Goal: Transaction & Acquisition: Purchase product/service

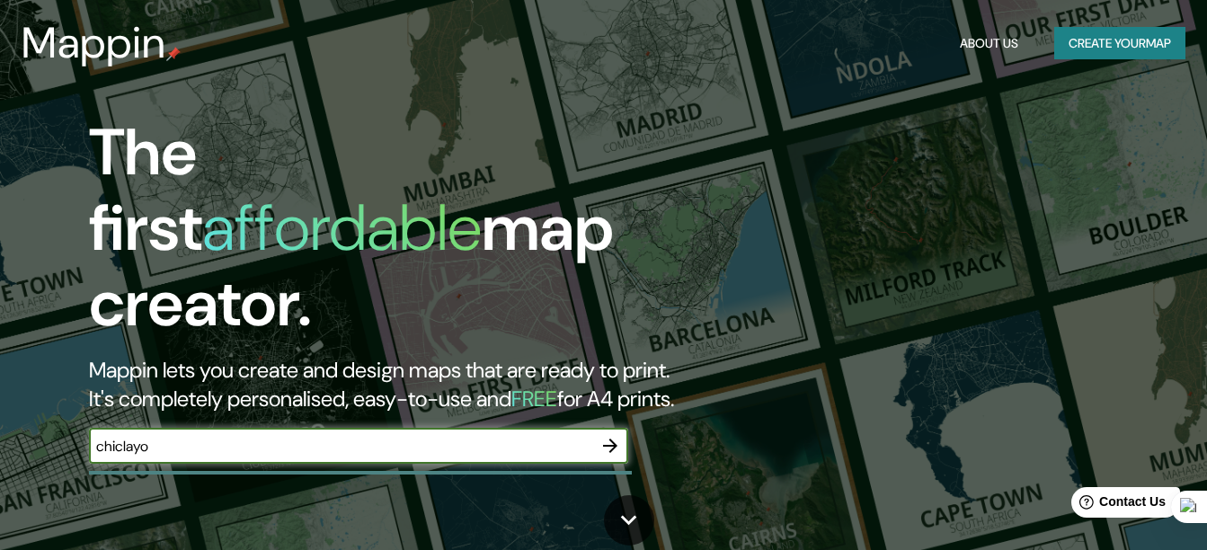
type input "chiclayo"
click at [201, 436] on input "chiclayo" at bounding box center [340, 446] width 503 height 21
click at [612, 439] on icon "button" at bounding box center [610, 446] width 14 height 14
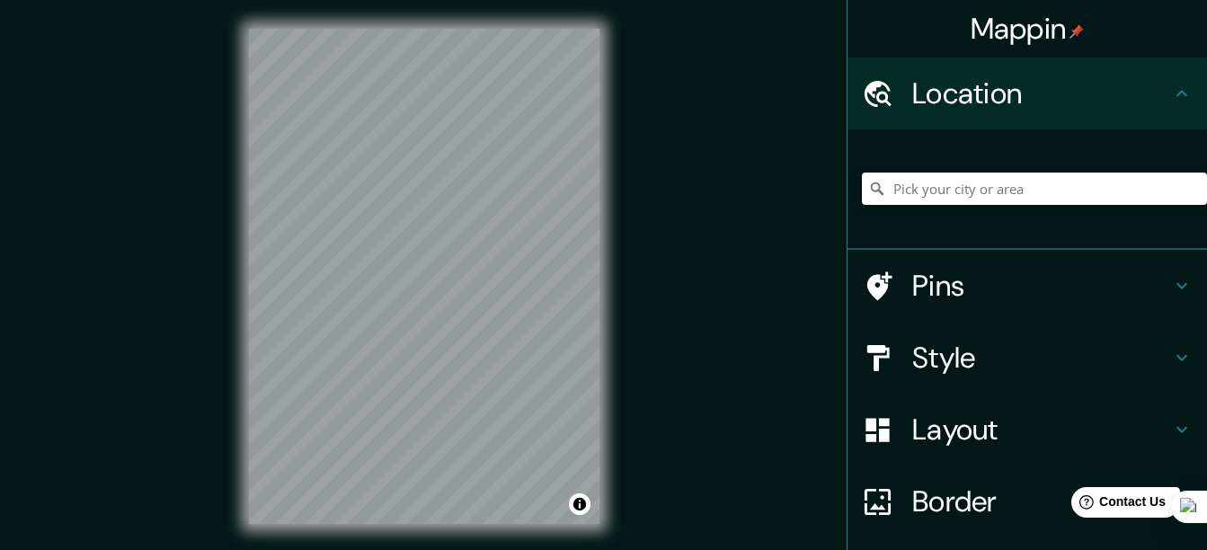
click at [1178, 351] on icon at bounding box center [1182, 358] width 22 height 22
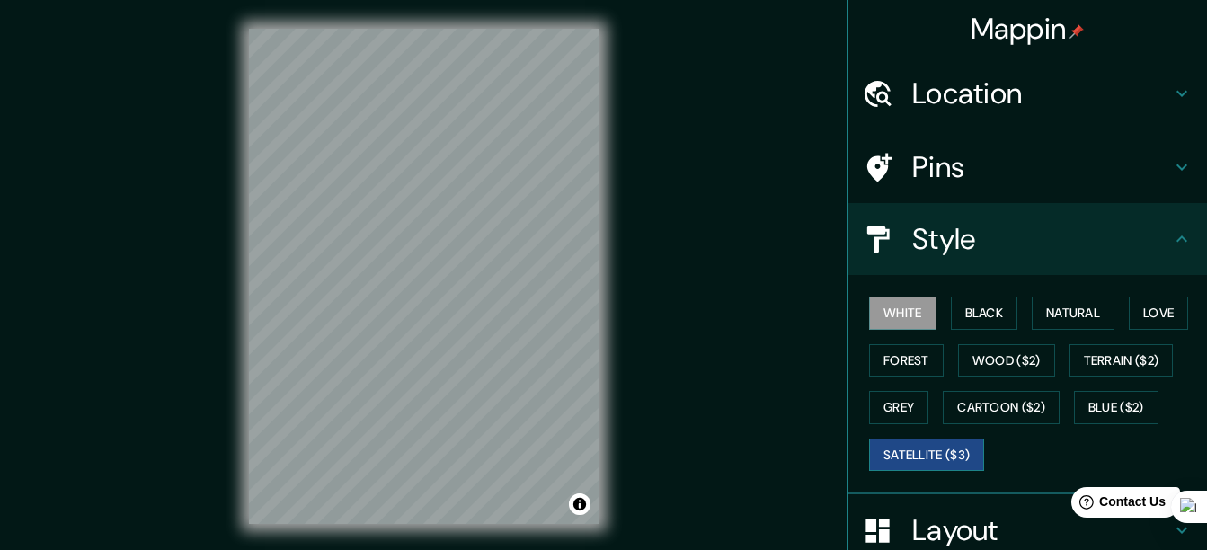
click at [909, 464] on button "Satellite ($3)" at bounding box center [926, 455] width 115 height 33
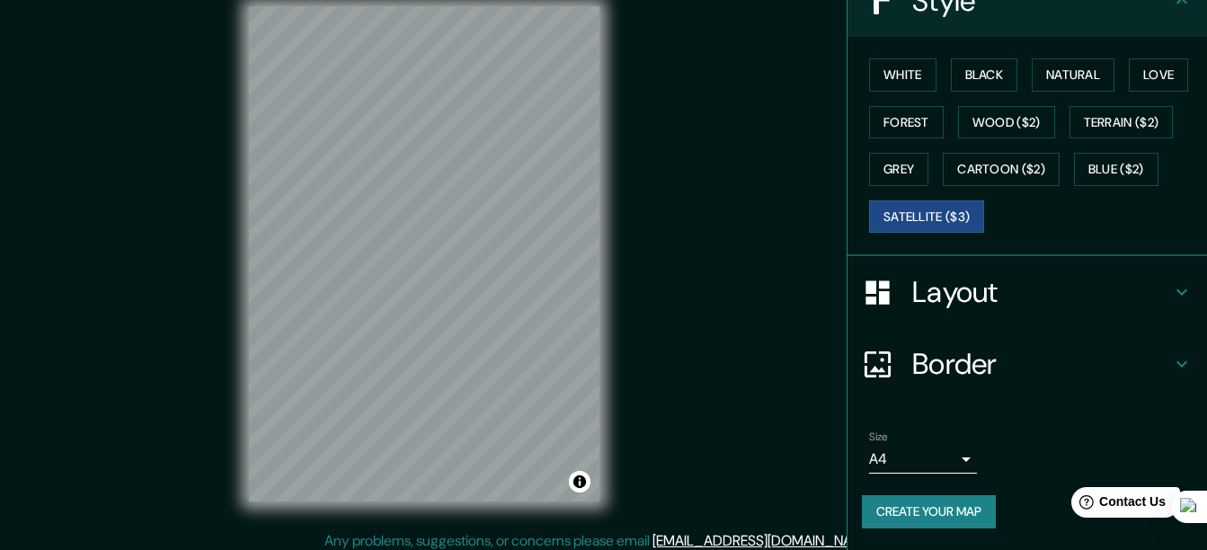
scroll to position [31, 0]
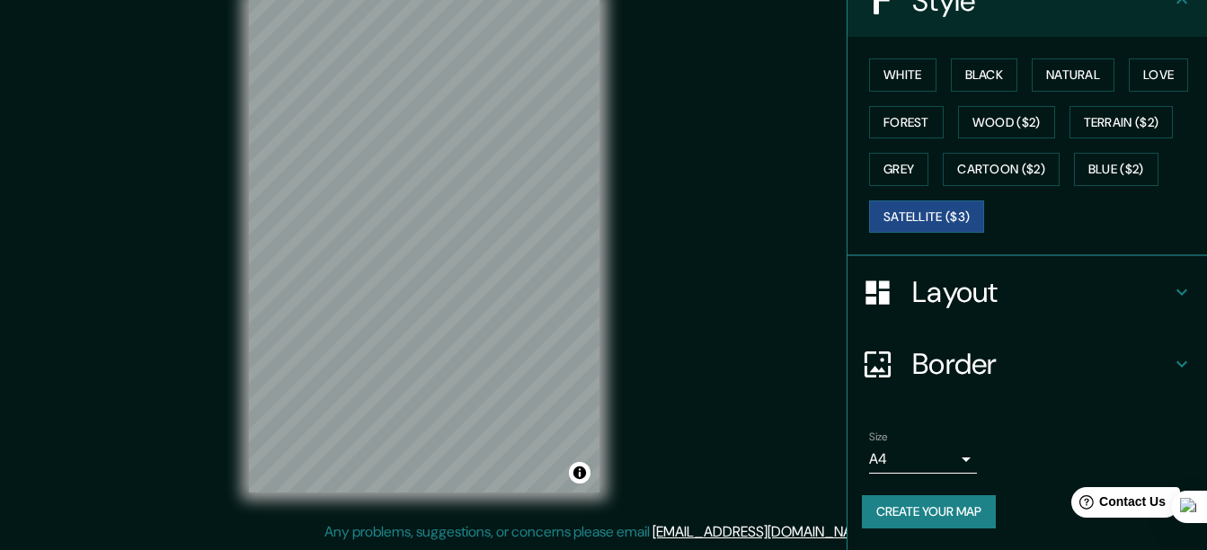
click at [1176, 363] on icon at bounding box center [1181, 364] width 11 height 6
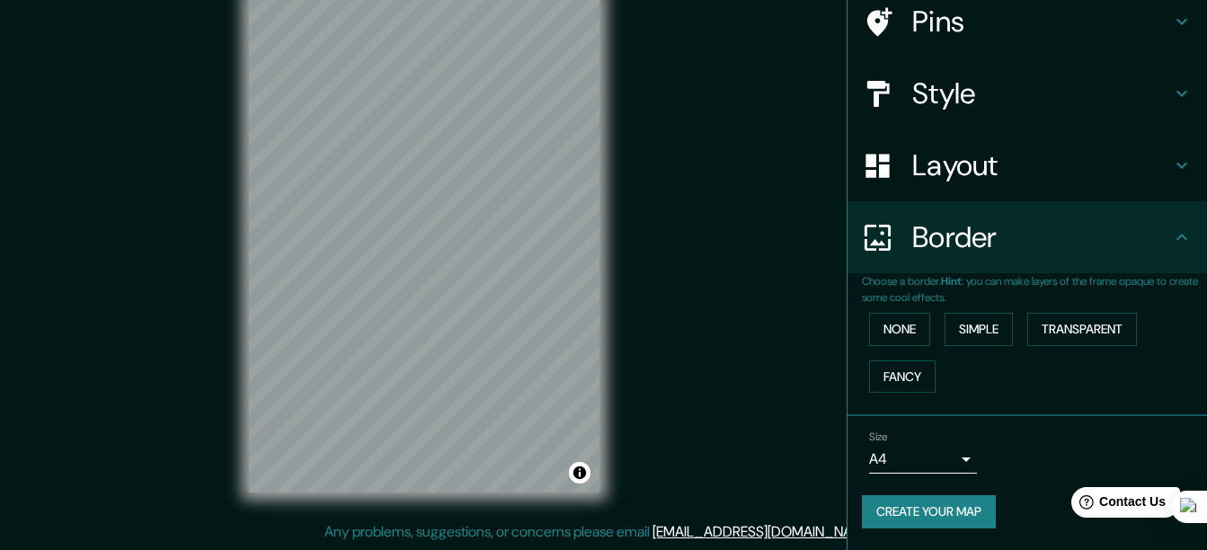
scroll to position [146, 0]
click at [1042, 340] on button "Transparent" at bounding box center [1082, 329] width 110 height 33
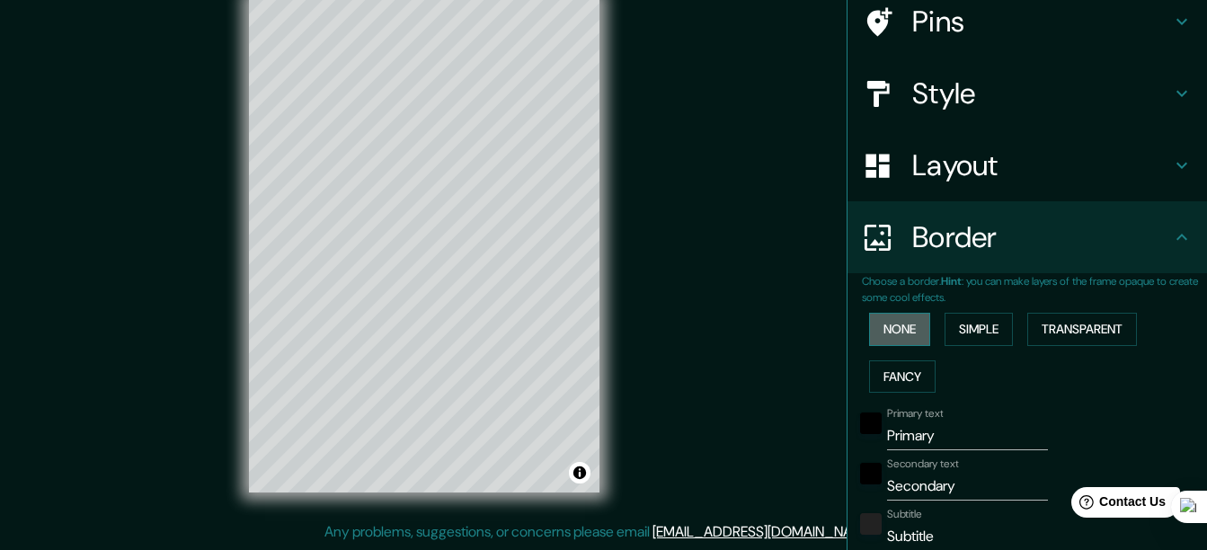
click at [891, 316] on button "None" at bounding box center [899, 329] width 61 height 33
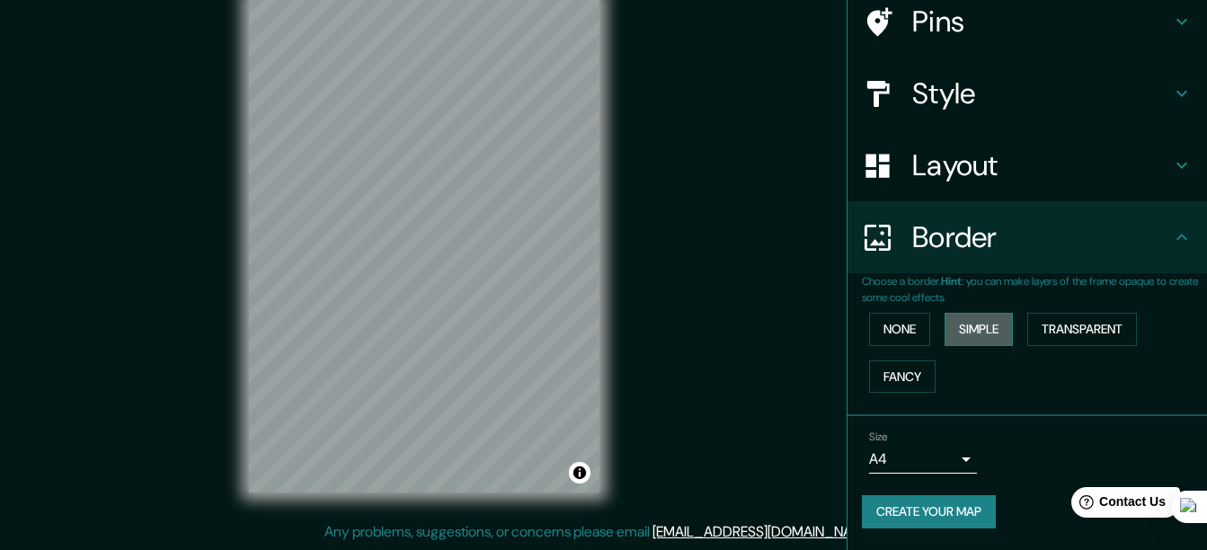
click at [993, 338] on button "Simple" at bounding box center [979, 329] width 68 height 33
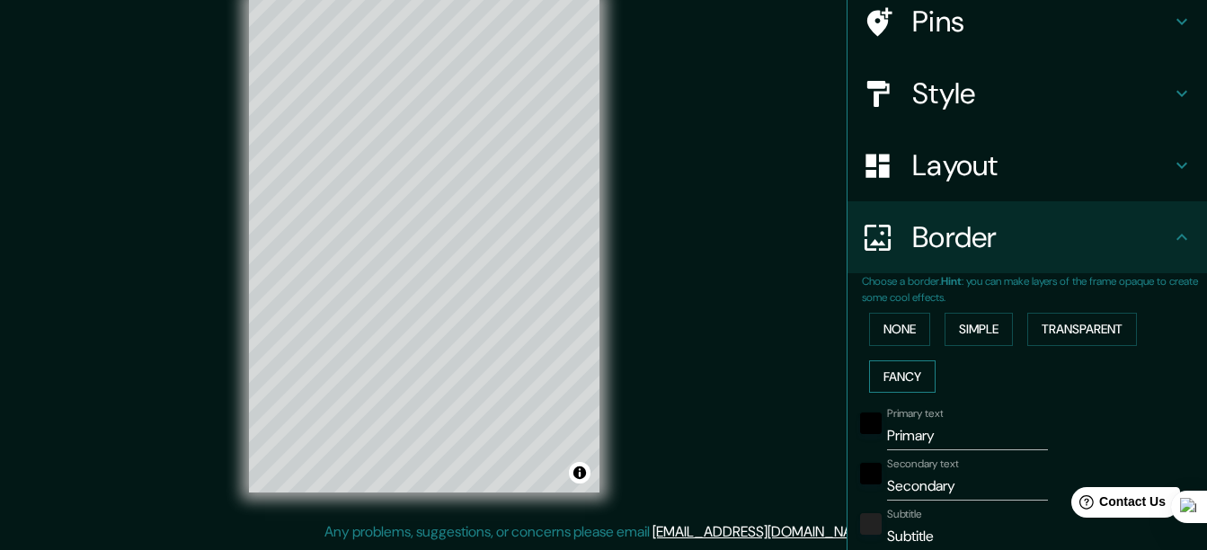
click at [901, 362] on button "Fancy" at bounding box center [902, 376] width 67 height 33
click at [883, 318] on button "None" at bounding box center [899, 329] width 61 height 33
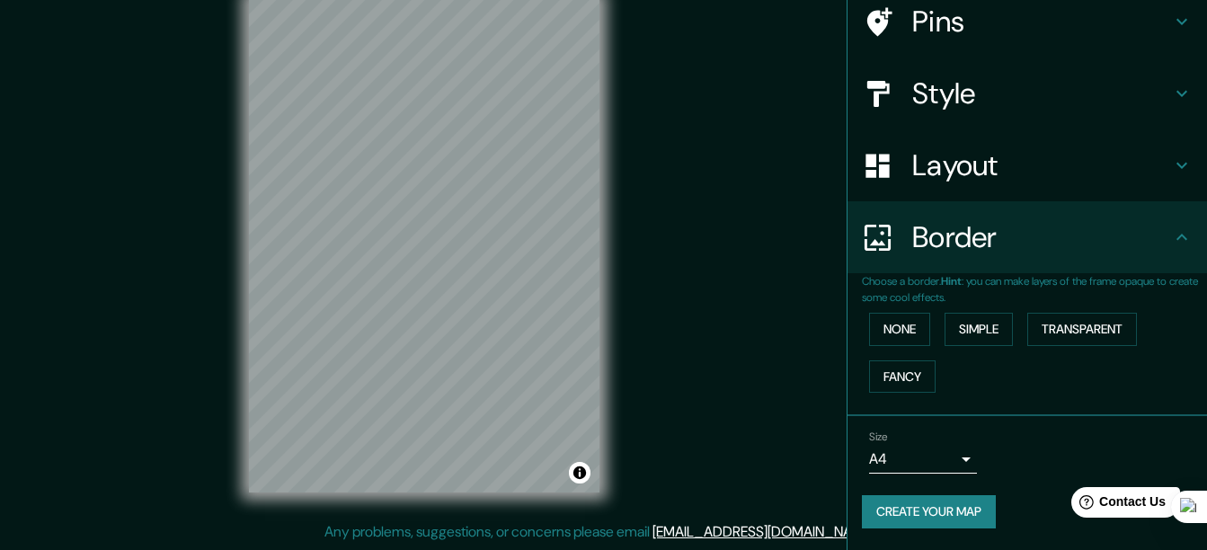
click at [953, 453] on body "Mappin Location Pins Style Layout Border Choose a border. Hint : you can make l…" at bounding box center [603, 244] width 1207 height 550
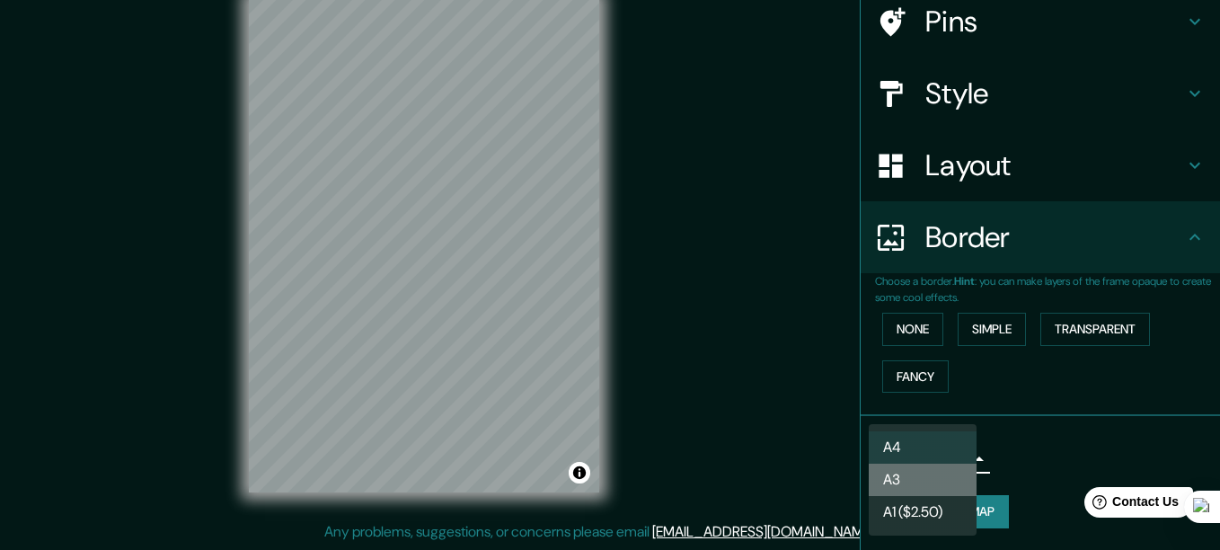
click at [941, 478] on li "A3" at bounding box center [923, 480] width 108 height 32
type input "a4"
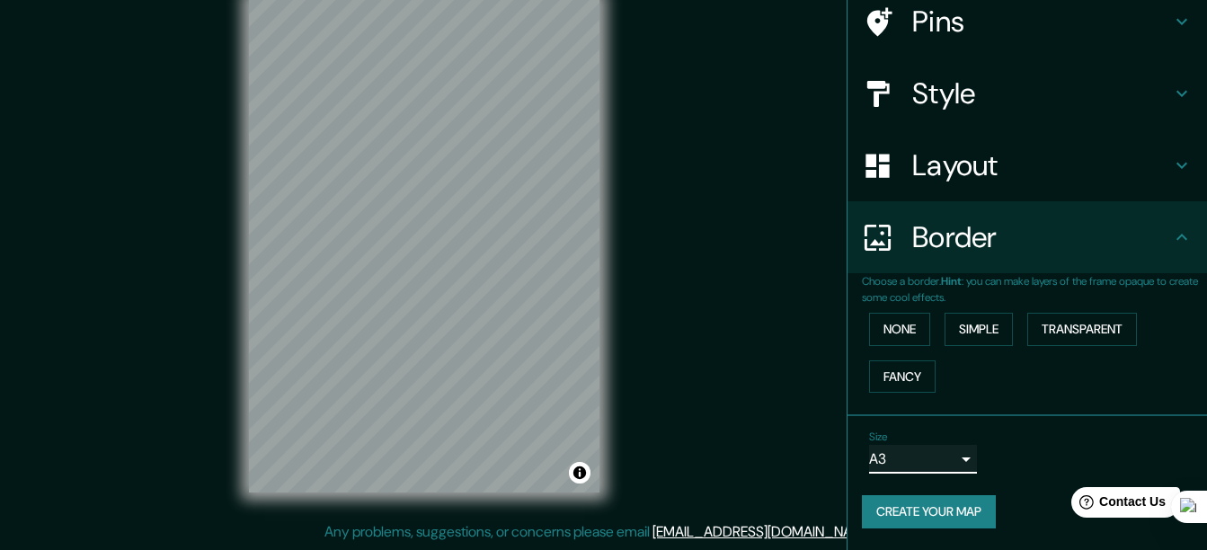
scroll to position [0, 0]
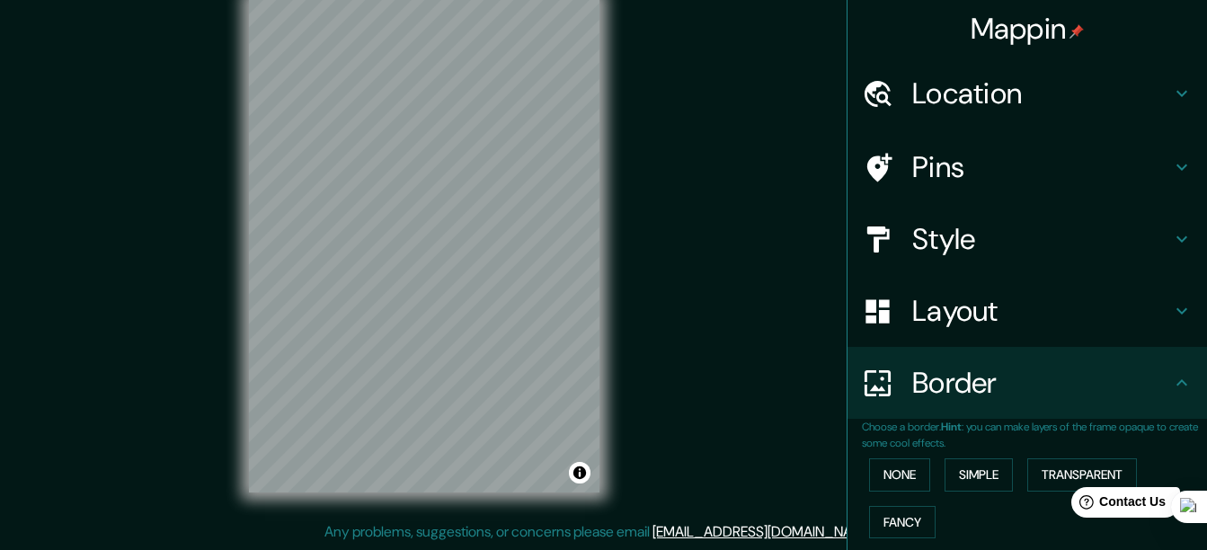
click at [1089, 217] on div "Style" at bounding box center [1026, 239] width 359 height 72
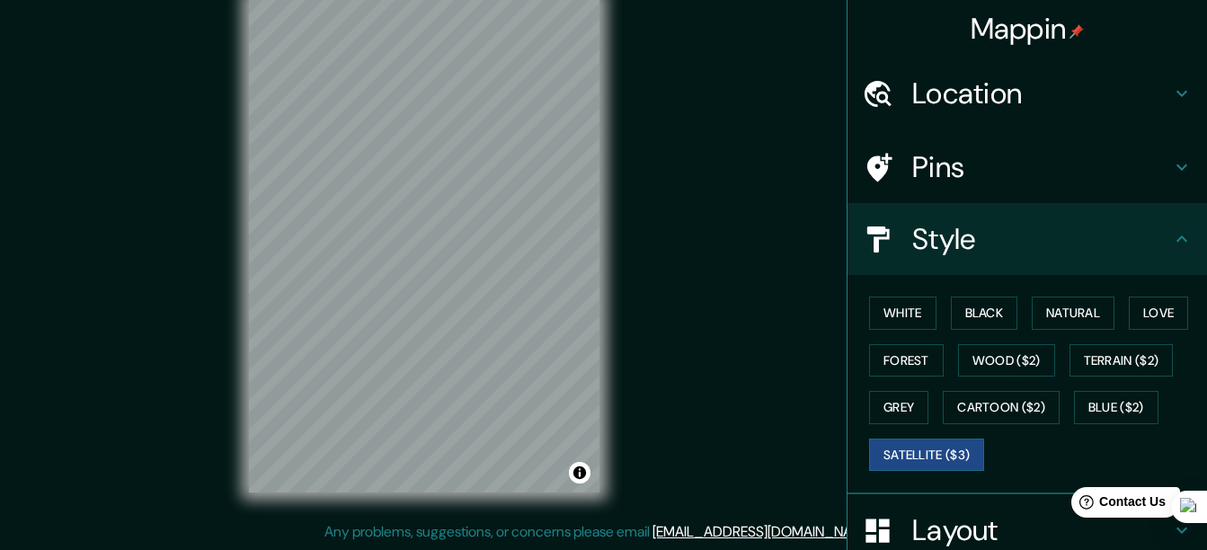
click at [1094, 238] on h4 "Style" at bounding box center [1041, 239] width 259 height 36
click at [1138, 155] on h4 "Pins" at bounding box center [1041, 167] width 259 height 36
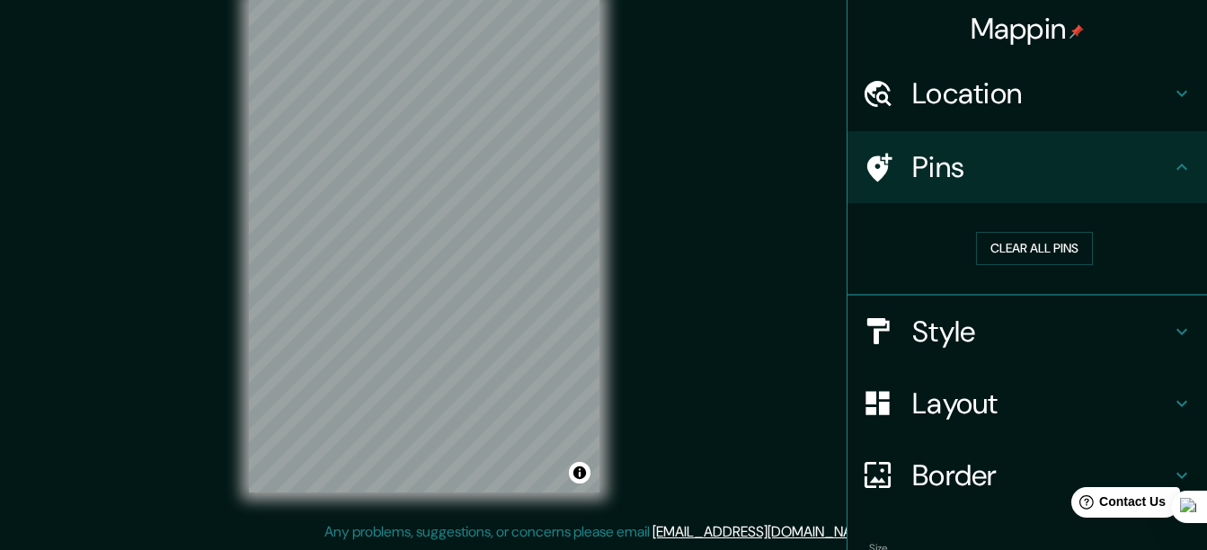
click at [1138, 155] on h4 "Pins" at bounding box center [1041, 167] width 259 height 36
click at [1137, 395] on h4 "Layout" at bounding box center [1041, 404] width 259 height 36
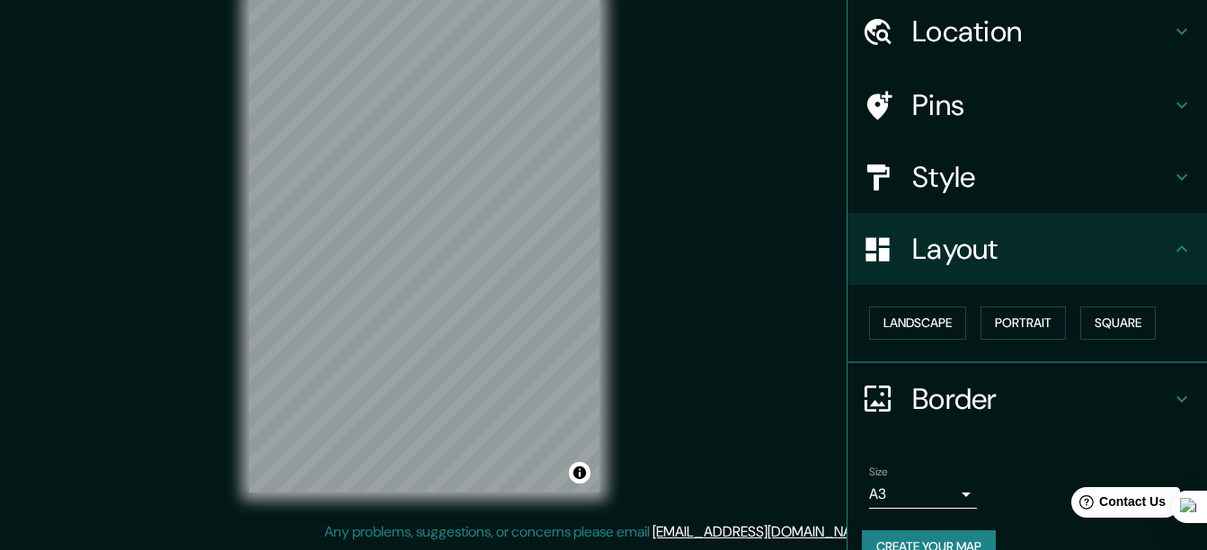
scroll to position [96, 0]
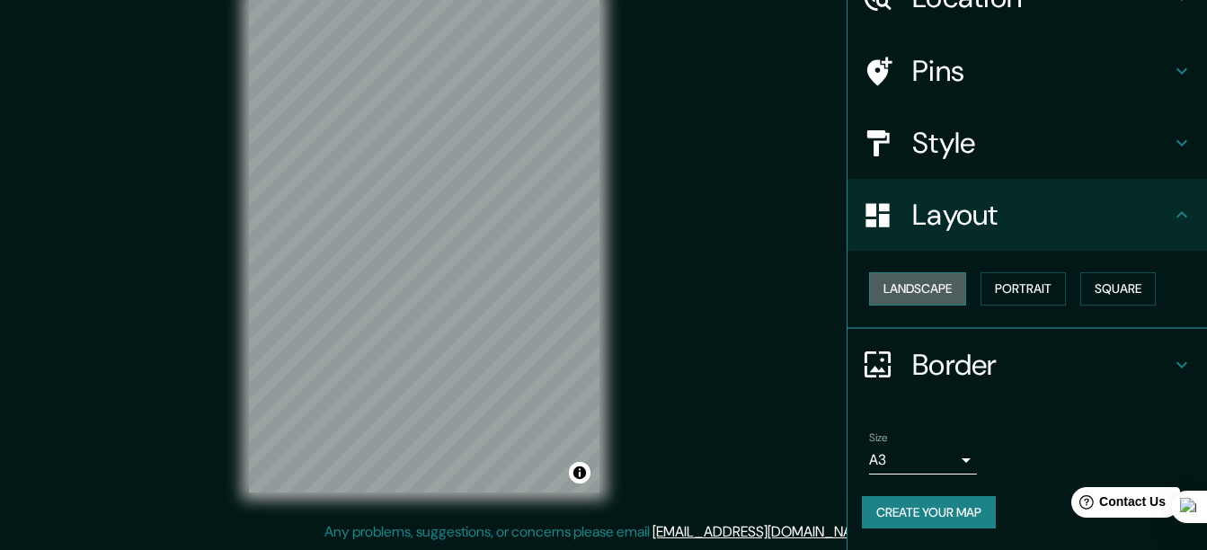
click at [915, 275] on button "Landscape" at bounding box center [917, 288] width 97 height 33
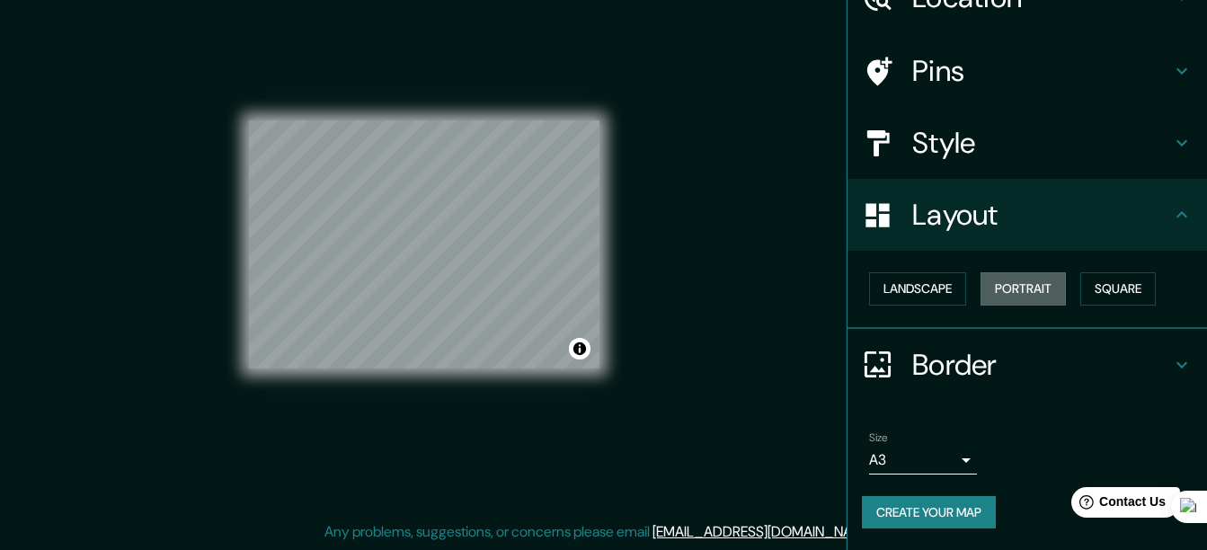
click at [980, 288] on button "Portrait" at bounding box center [1022, 288] width 85 height 33
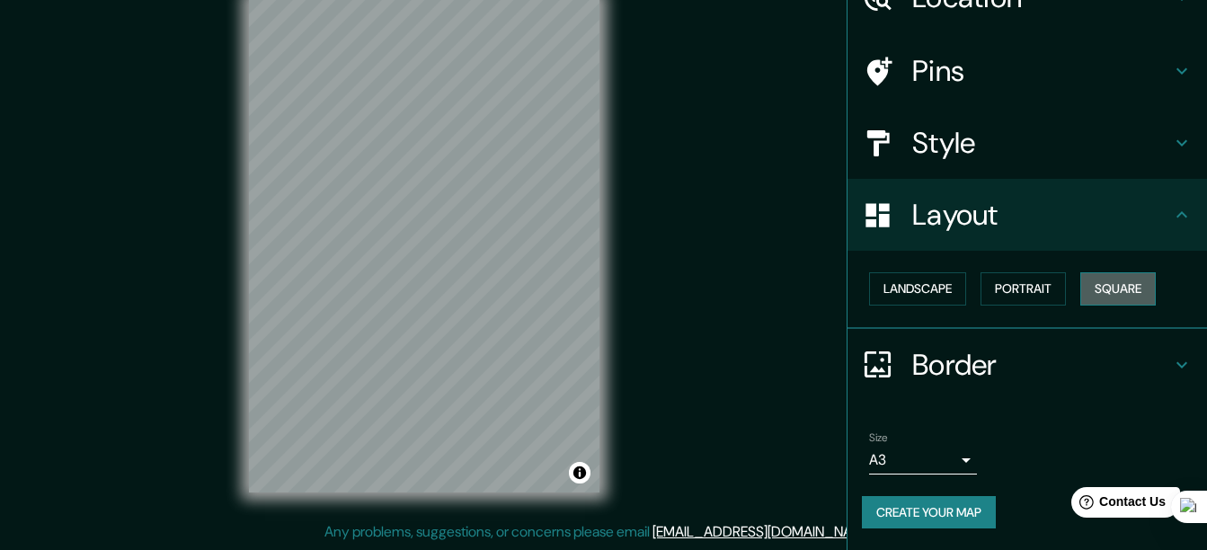
click at [1089, 293] on button "Square" at bounding box center [1117, 288] width 75 height 33
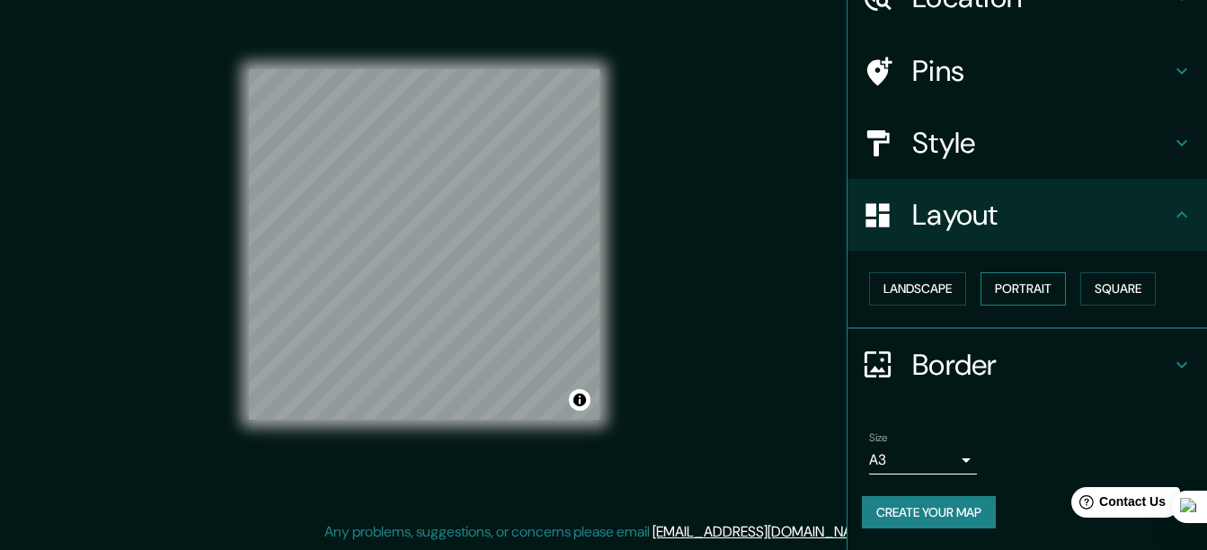
click at [1045, 291] on button "Portrait" at bounding box center [1022, 288] width 85 height 33
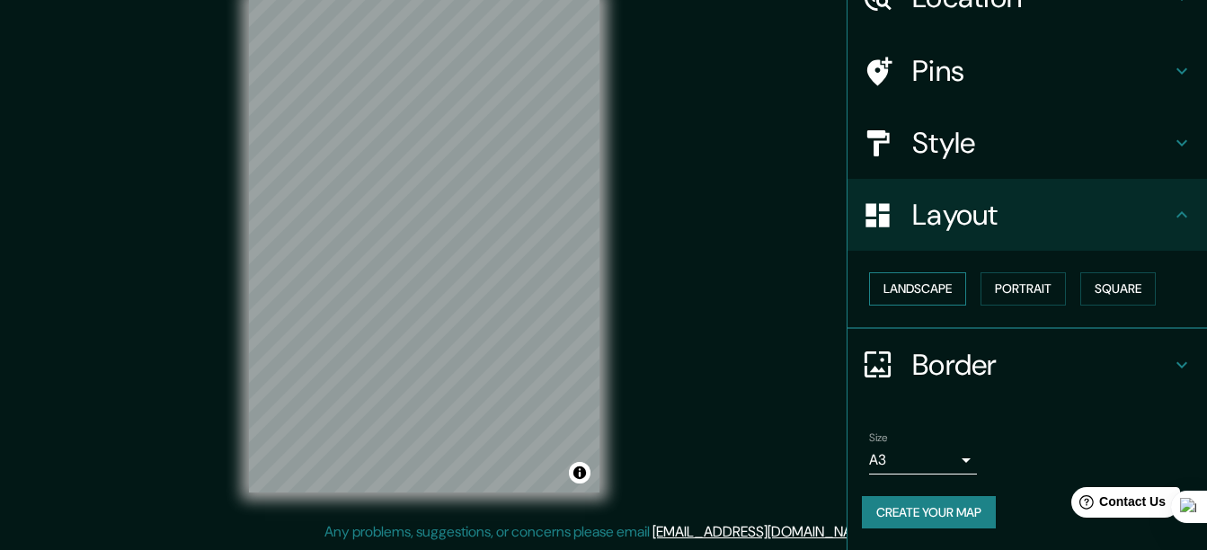
click at [935, 292] on button "Landscape" at bounding box center [917, 288] width 97 height 33
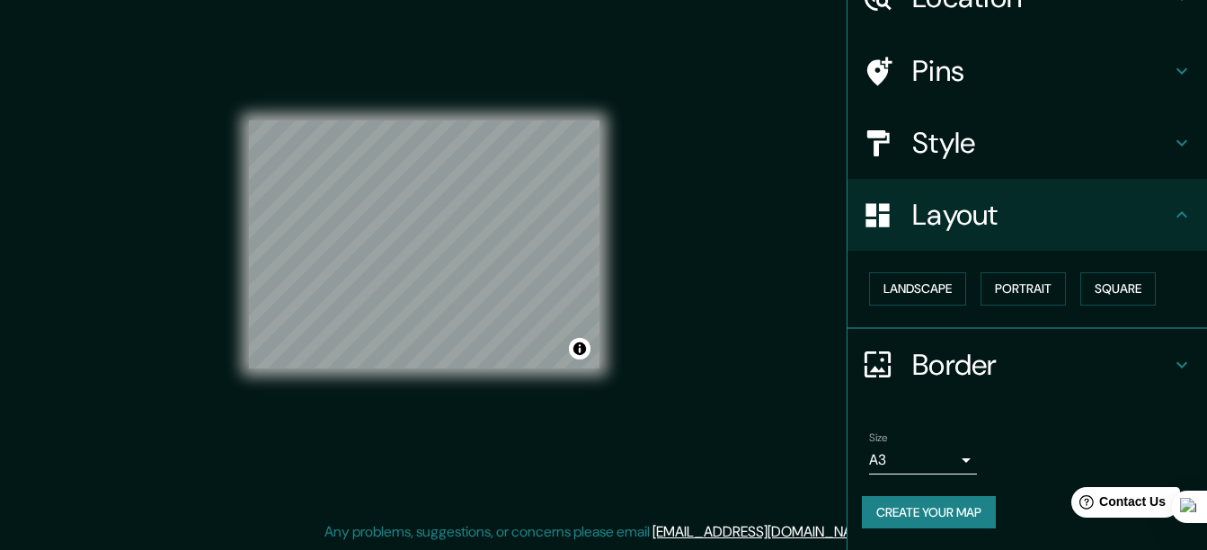
click at [1051, 123] on div "Style" at bounding box center [1026, 143] width 359 height 72
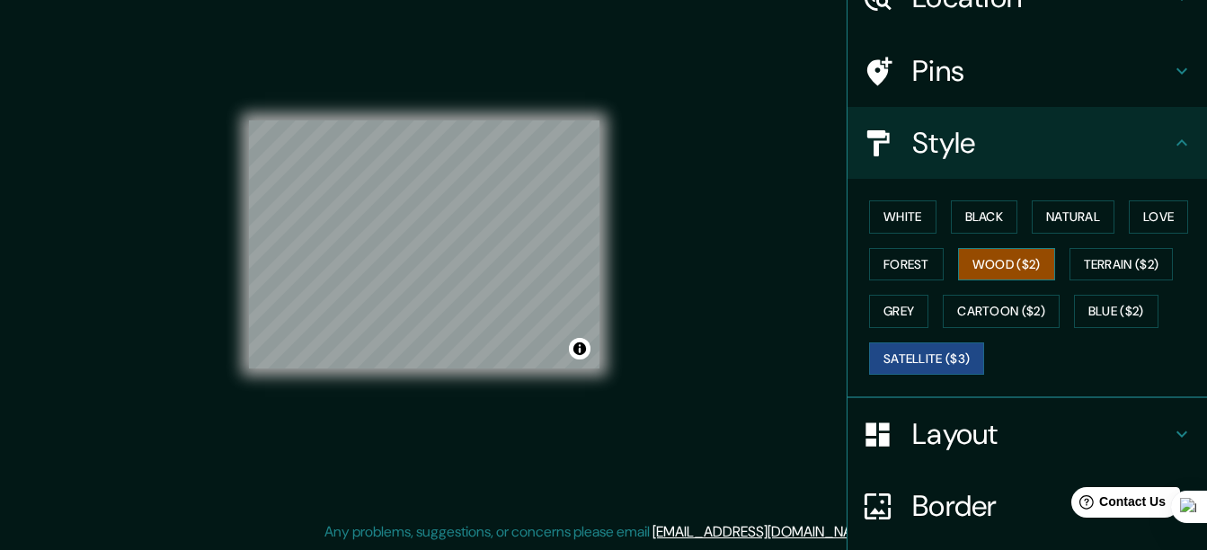
click at [961, 261] on button "Wood ($2)" at bounding box center [1006, 264] width 97 height 33
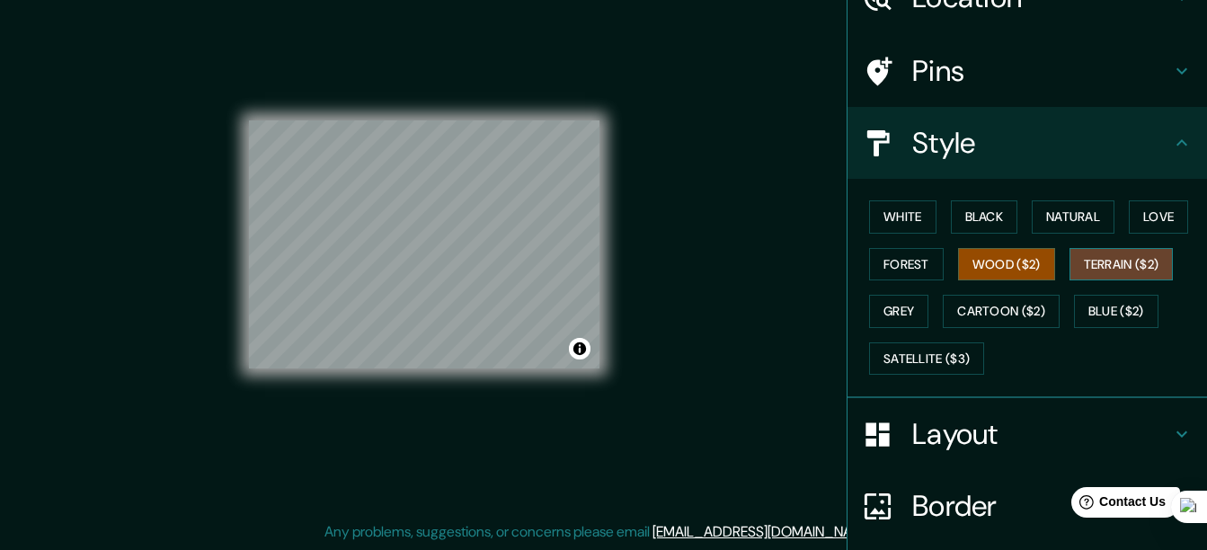
click at [1083, 267] on button "Terrain ($2)" at bounding box center [1121, 264] width 104 height 33
click at [869, 299] on button "Grey" at bounding box center [898, 311] width 59 height 33
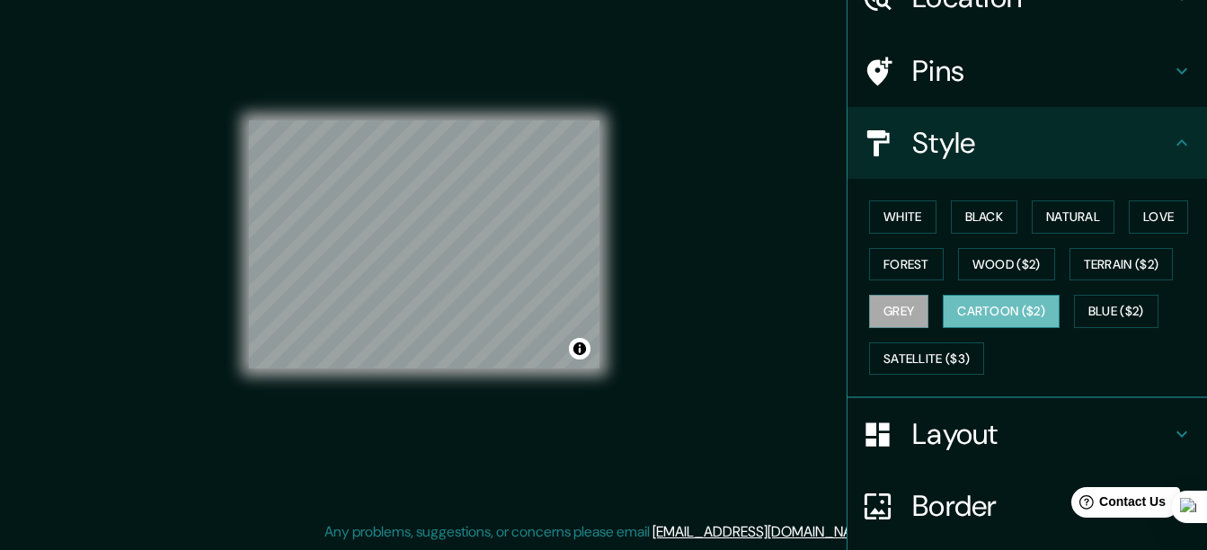
click at [1013, 320] on button "Cartoon ($2)" at bounding box center [1001, 311] width 117 height 33
click at [897, 324] on button "Grey" at bounding box center [898, 311] width 59 height 33
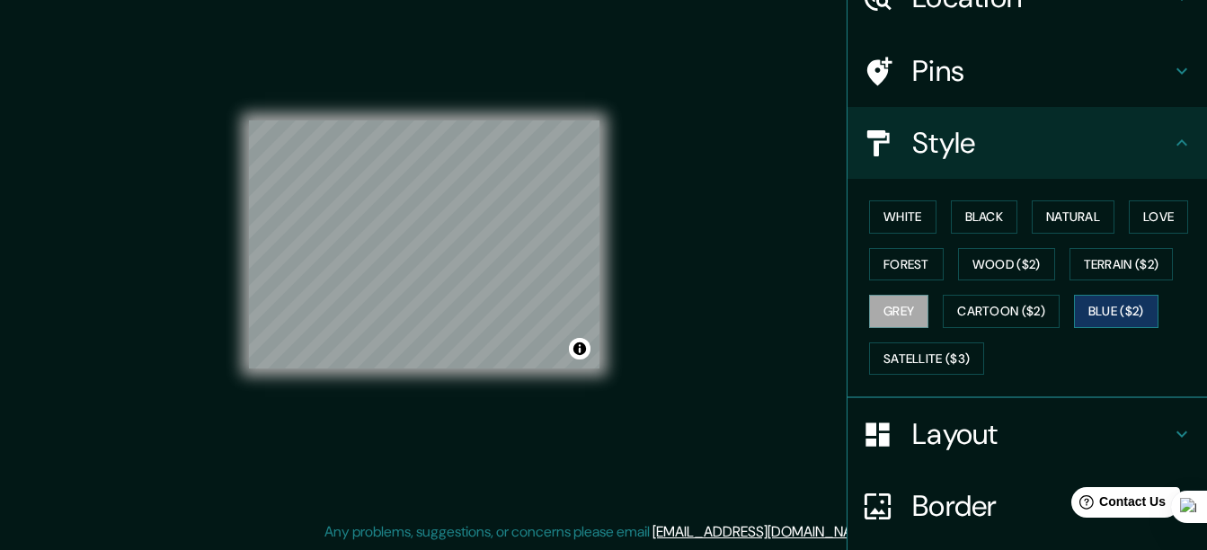
click at [1105, 306] on button "Blue ($2)" at bounding box center [1116, 311] width 84 height 33
click at [969, 365] on button "Satellite ($3)" at bounding box center [926, 358] width 115 height 33
